Goal: Navigation & Orientation: Find specific page/section

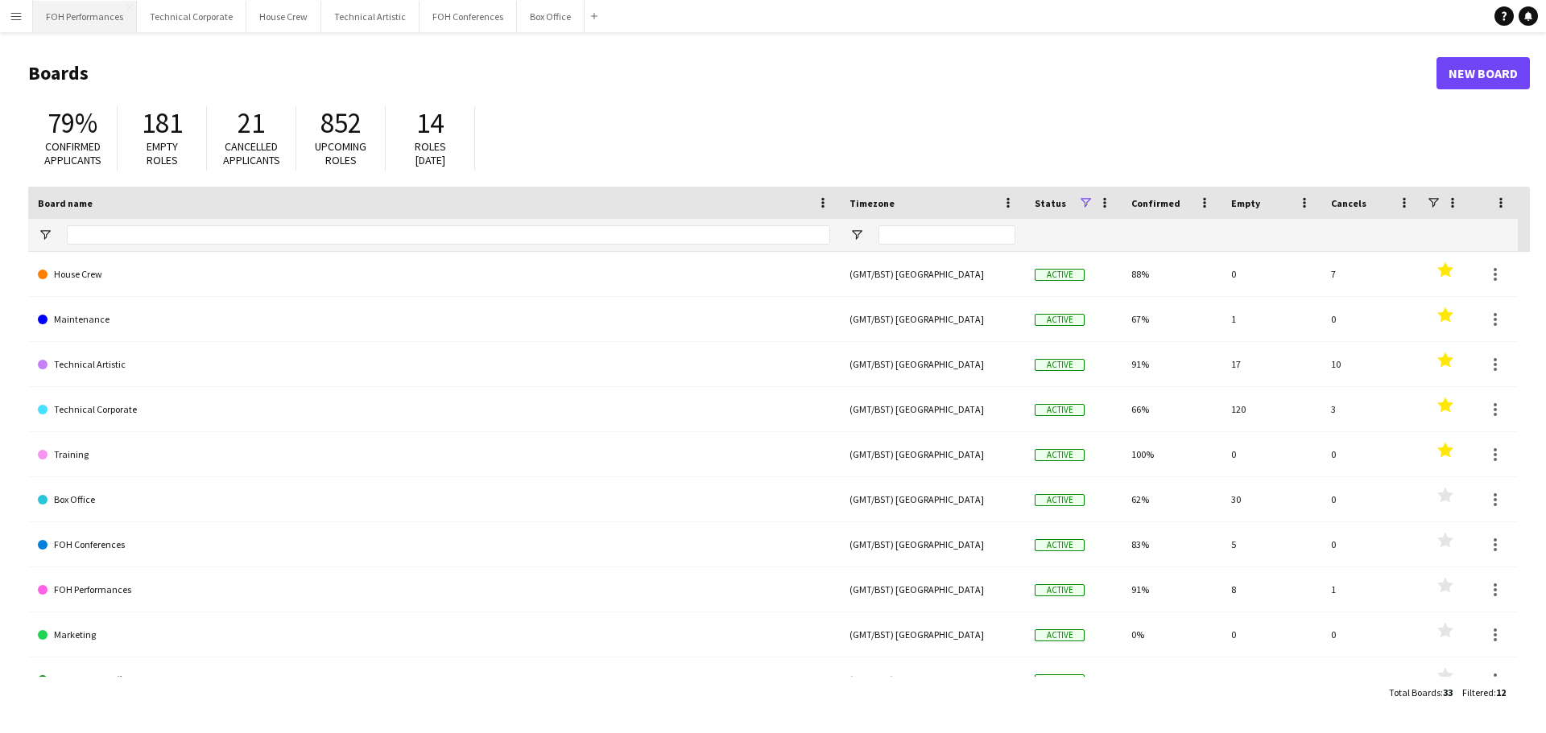
click at [120, 14] on button "FOH Performances Close" at bounding box center [85, 16] width 104 height 31
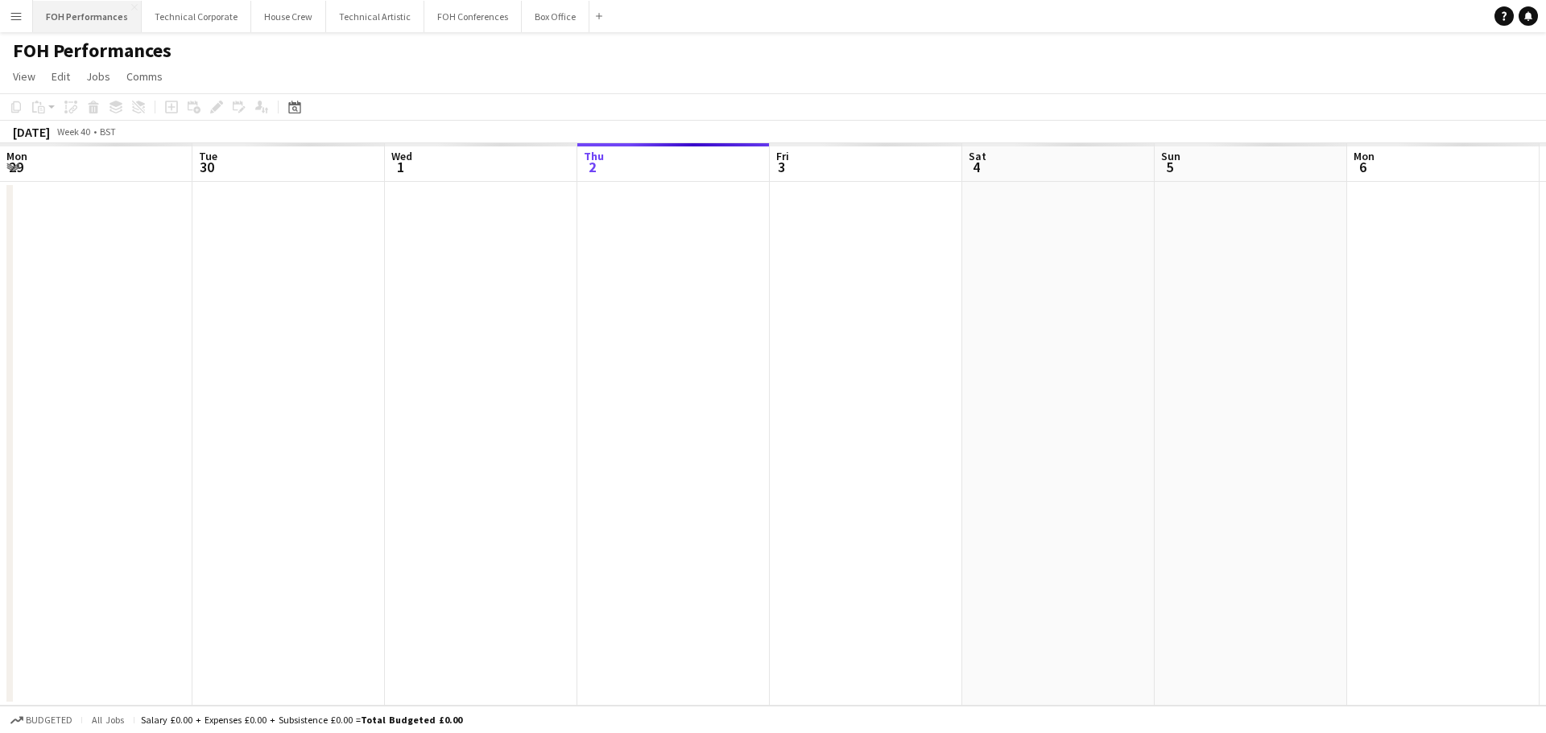
scroll to position [0, 385]
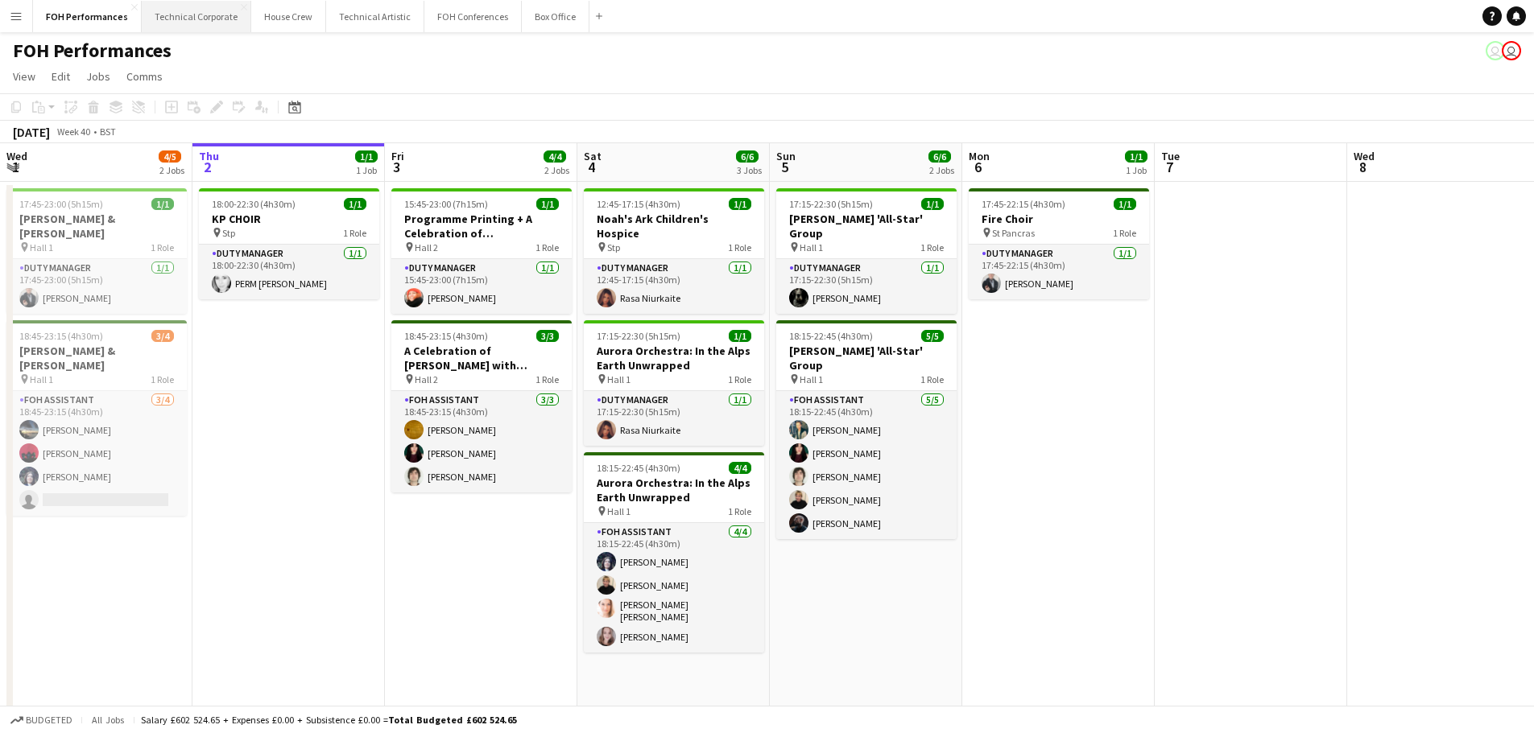
click at [193, 22] on button "Technical Corporate Close" at bounding box center [196, 16] width 109 height 31
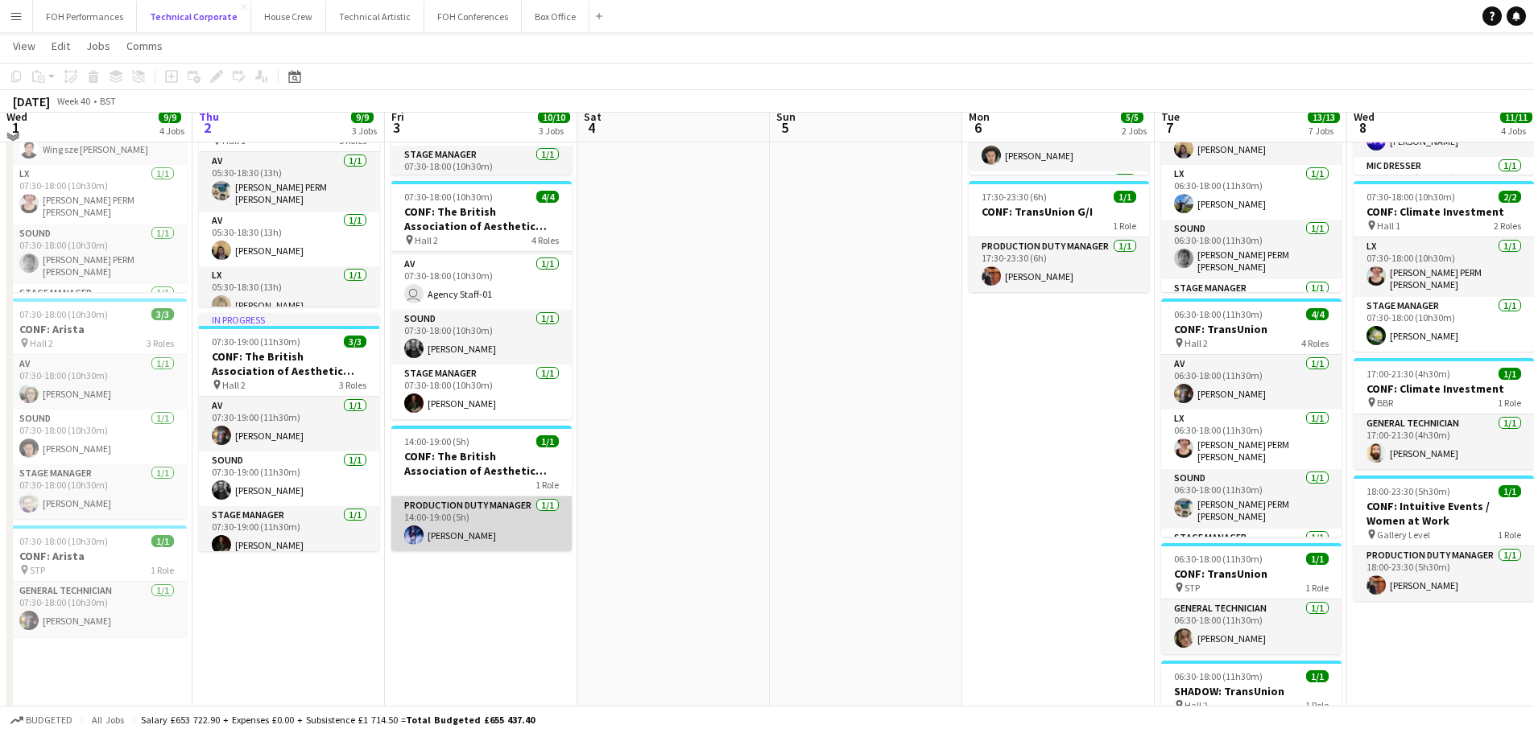
scroll to position [241, 0]
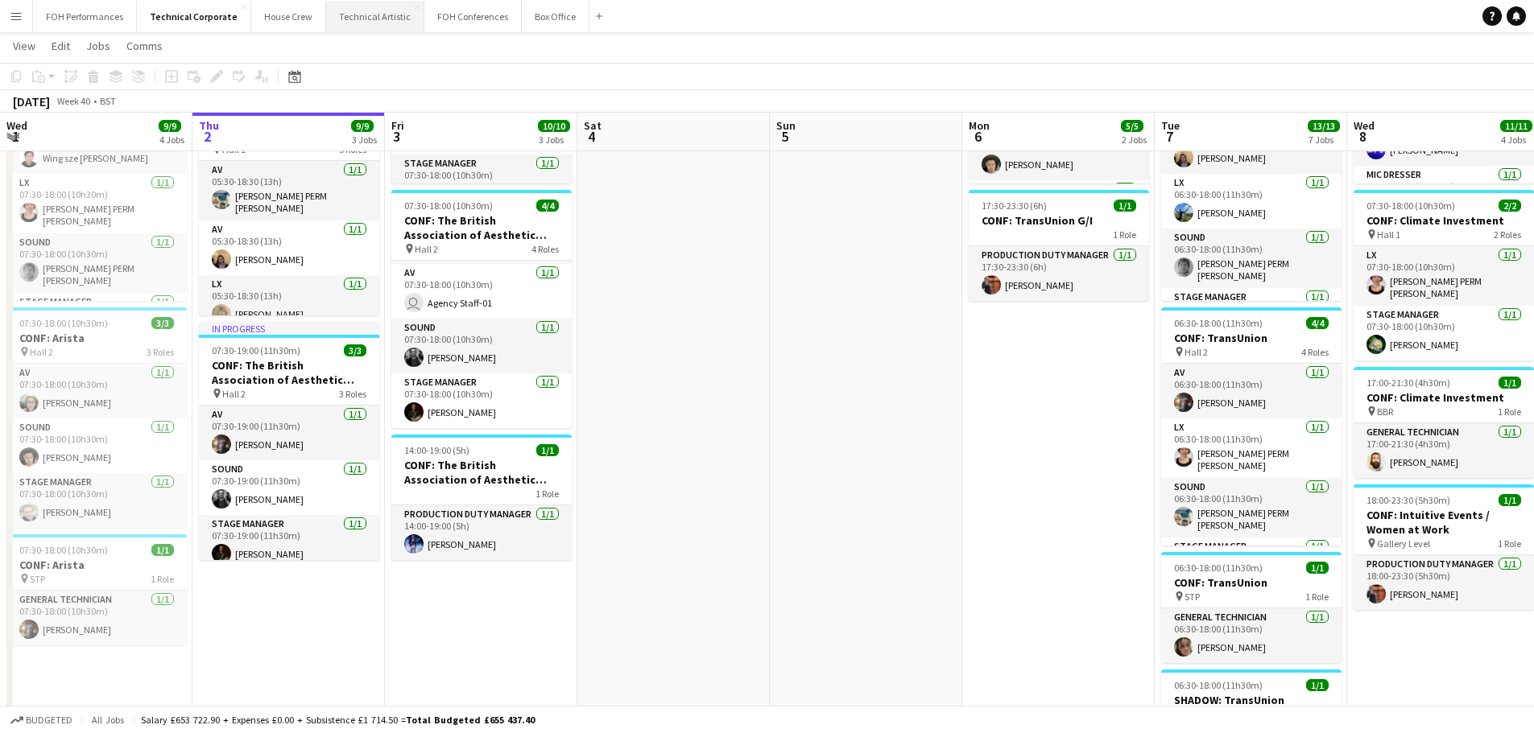
click at [353, 20] on button "Technical Artistic Close" at bounding box center [375, 16] width 98 height 31
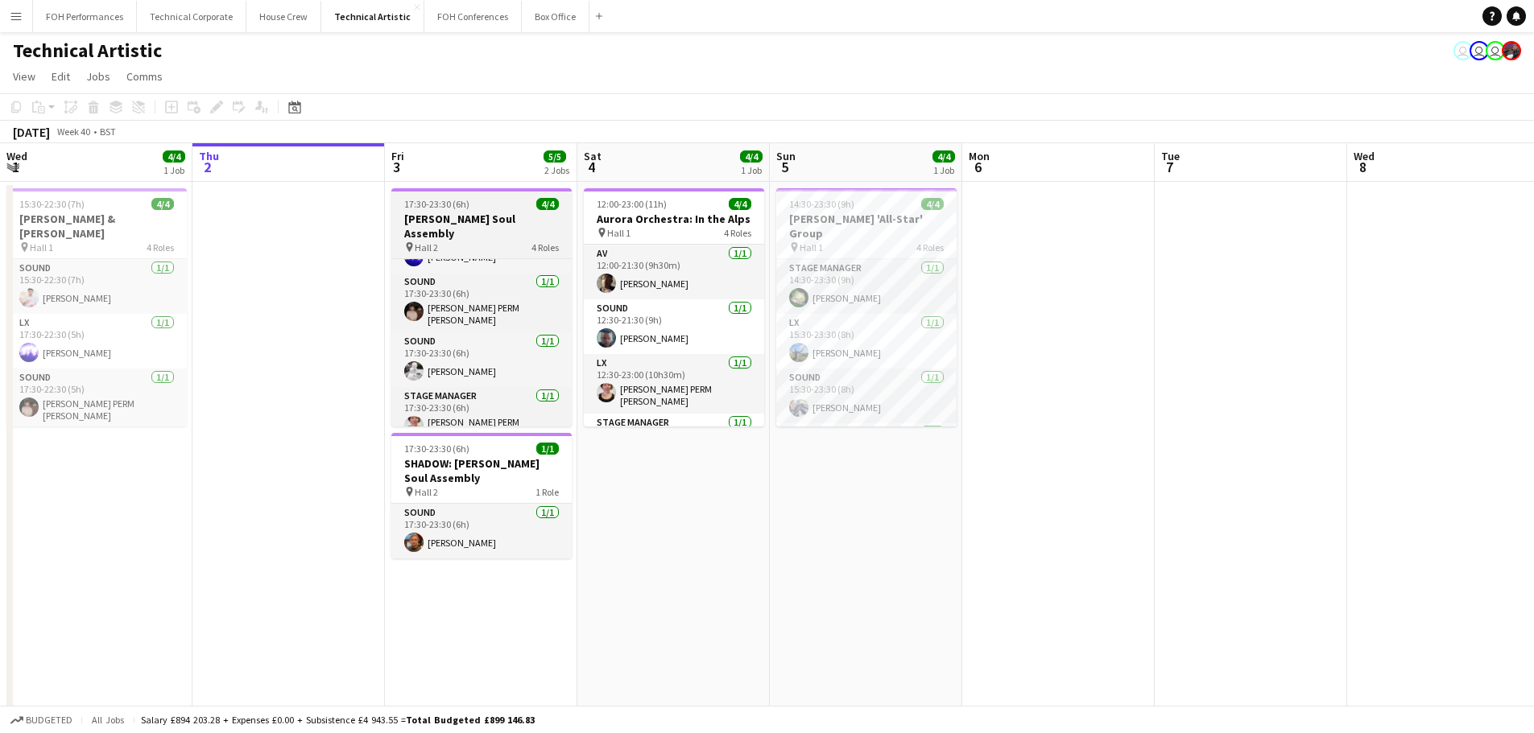
scroll to position [52, 0]
